Goal: Task Accomplishment & Management: Complete application form

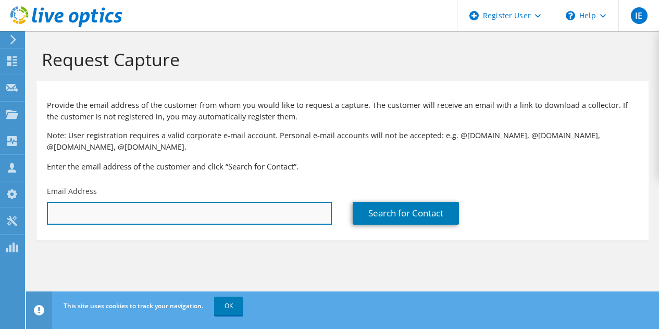
click at [193, 212] on input "text" at bounding box center [189, 213] width 285 height 23
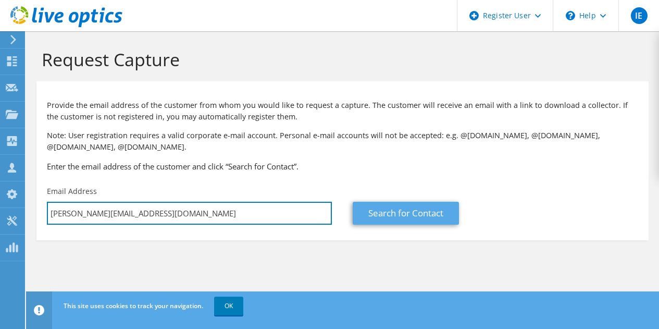
type input "[PERSON_NAME][EMAIL_ADDRESS][DOMAIN_NAME]"
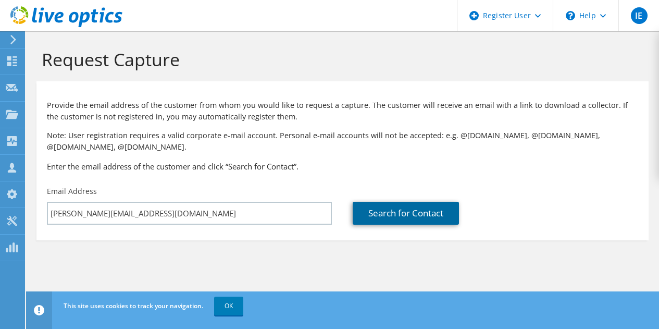
click at [405, 205] on link "Search for Contact" at bounding box center [406, 213] width 106 height 23
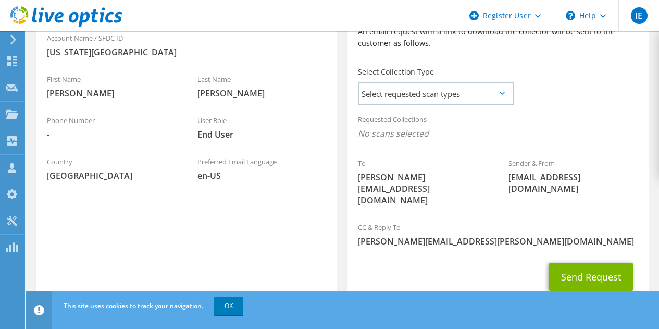
scroll to position [267, 0]
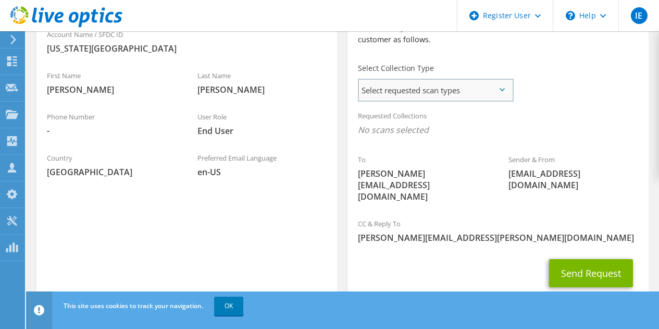
click at [489, 91] on span "Select requested scan types" at bounding box center [435, 90] width 153 height 21
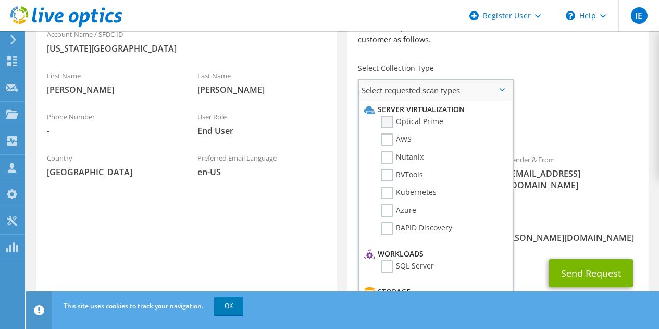
click at [389, 121] on label "Optical Prime" at bounding box center [412, 122] width 63 height 13
click at [0, 0] on input "Optical Prime" at bounding box center [0, 0] width 0 height 0
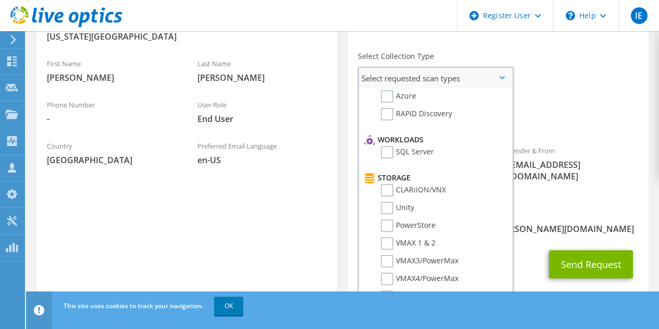
scroll to position [0, 0]
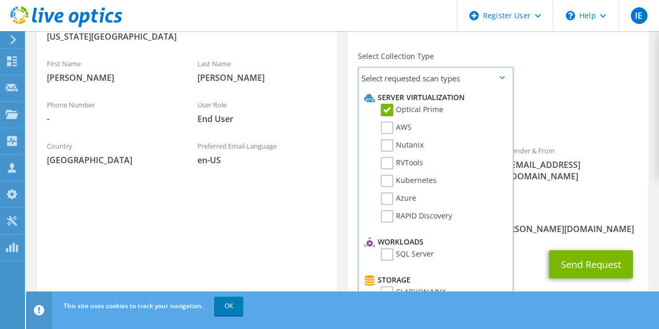
click at [583, 99] on div "Requested Collections No scans selected Optical Prime" at bounding box center [498, 114] width 301 height 42
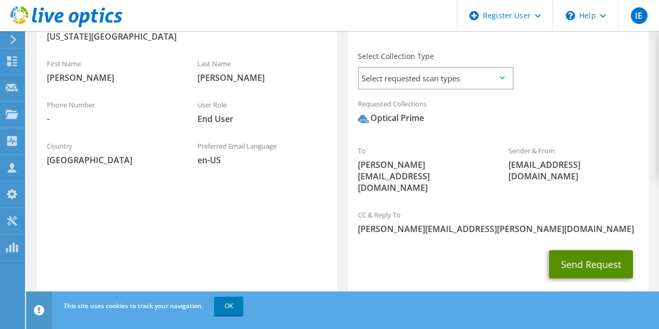
click at [581, 250] on button "Send Request" at bounding box center [591, 264] width 84 height 28
